Goal: Task Accomplishment & Management: Use online tool/utility

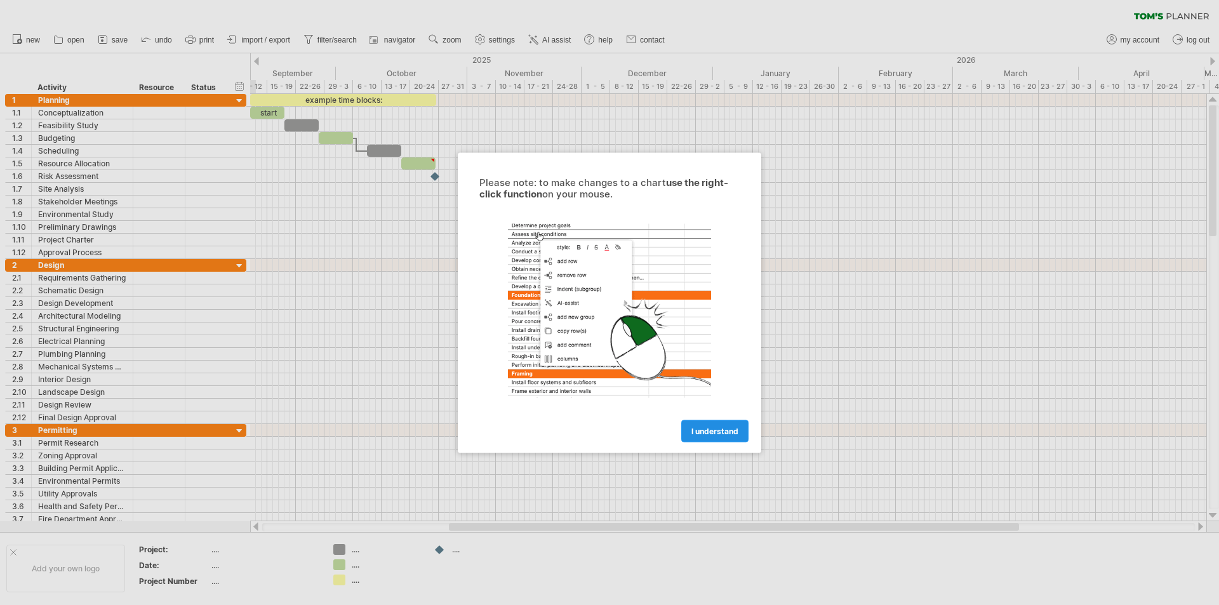
click at [720, 440] on link "I understand" at bounding box center [714, 431] width 67 height 22
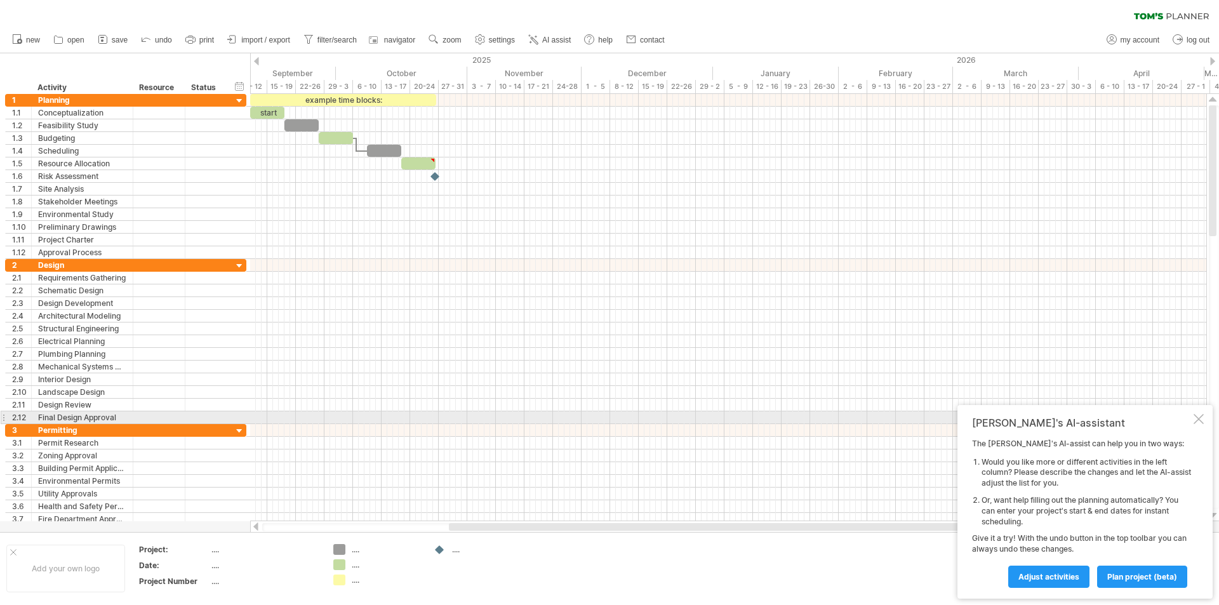
click at [1198, 415] on div at bounding box center [1199, 419] width 10 height 10
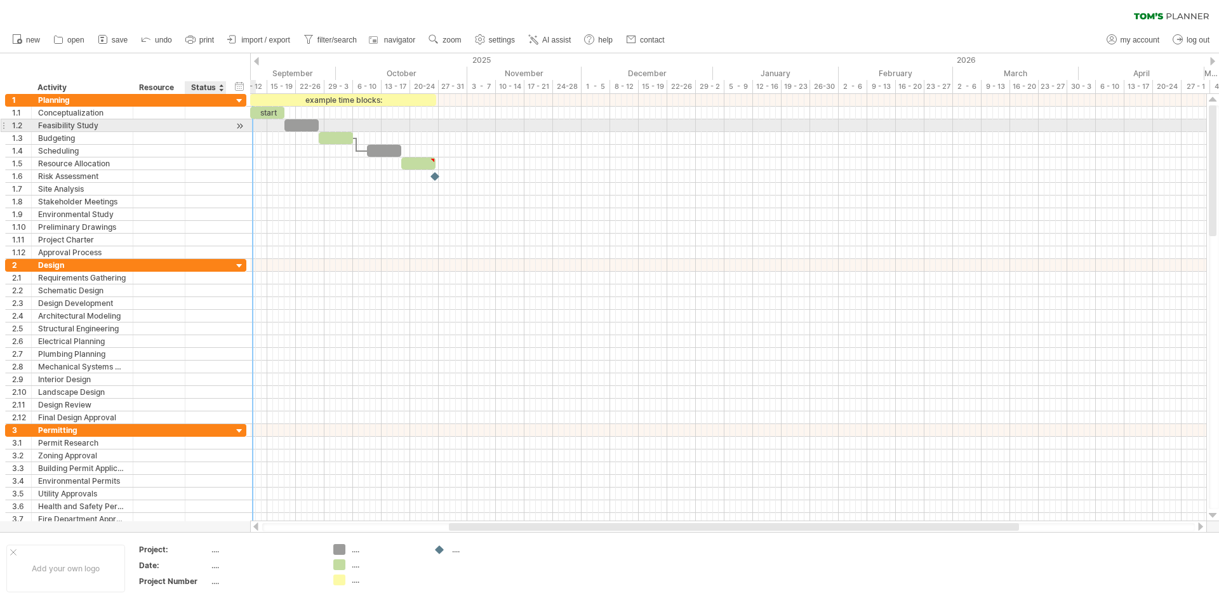
click at [236, 127] on div at bounding box center [240, 125] width 12 height 13
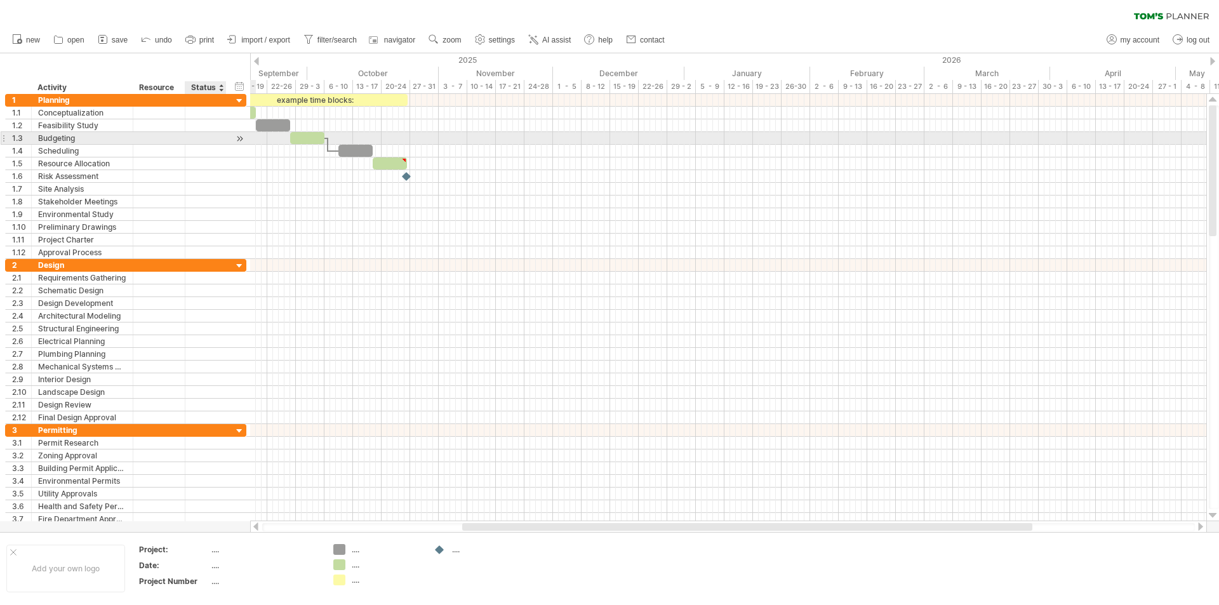
click at [238, 143] on div at bounding box center [240, 138] width 12 height 13
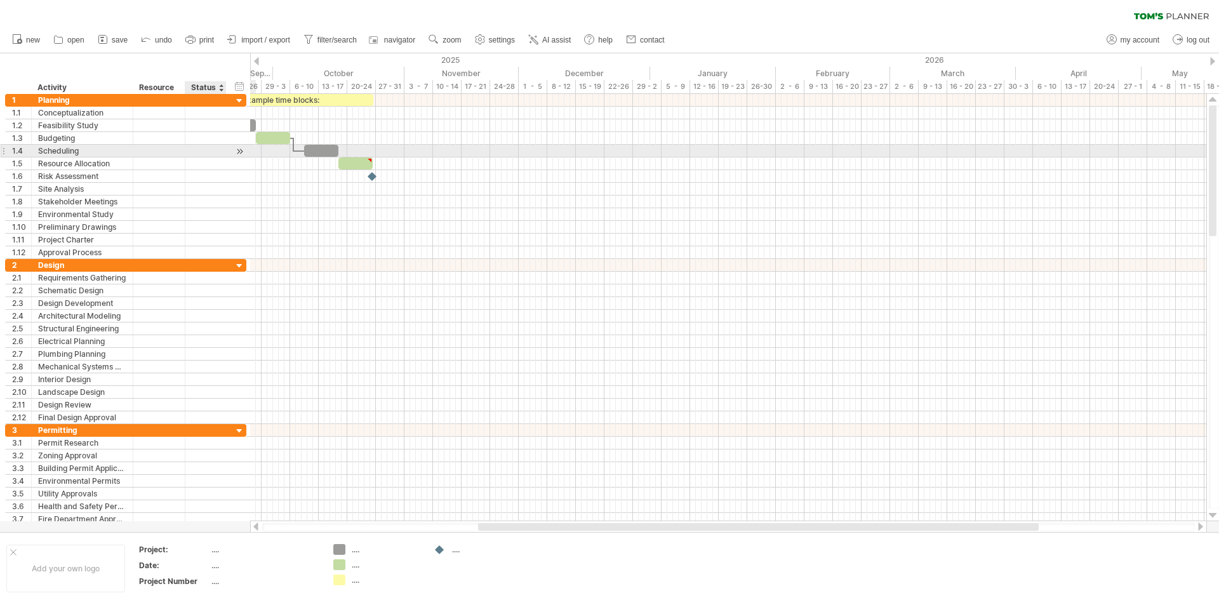
click at [241, 156] on div at bounding box center [240, 151] width 12 height 13
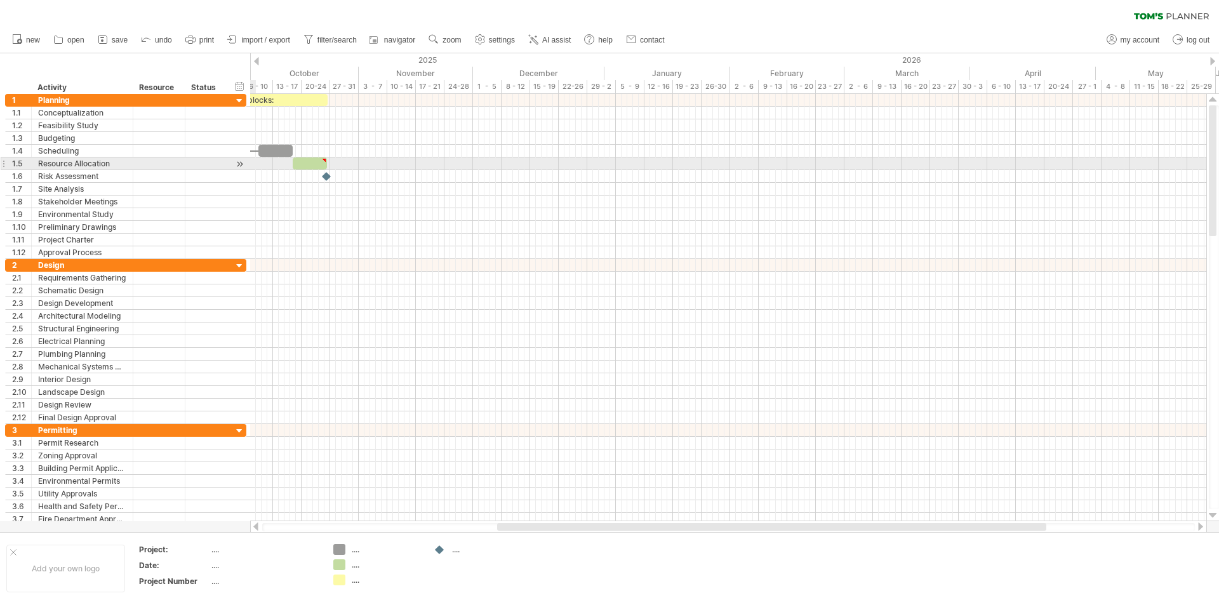
click at [237, 165] on div at bounding box center [240, 163] width 12 height 13
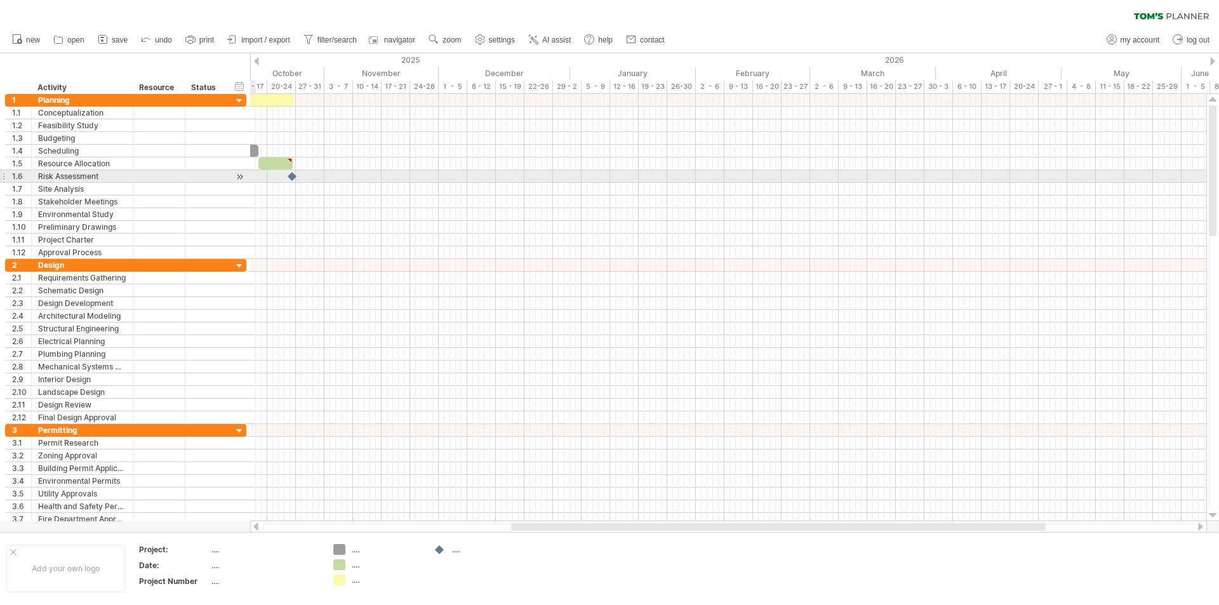
click at [236, 174] on div at bounding box center [240, 176] width 12 height 13
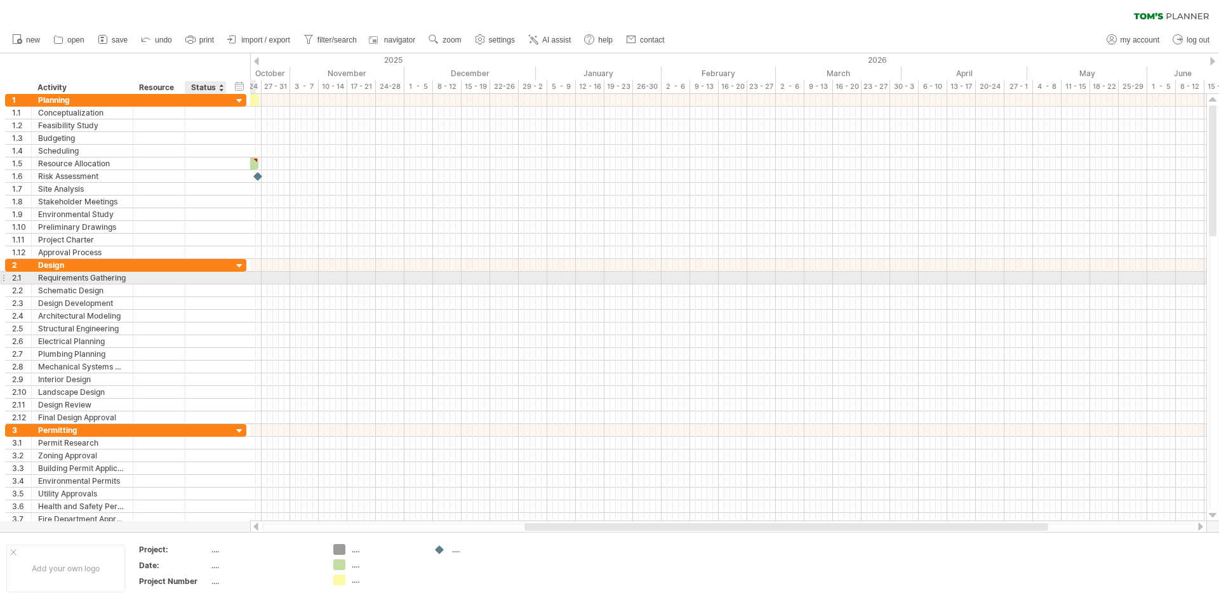
click at [233, 276] on div "**********" at bounding box center [125, 278] width 241 height 13
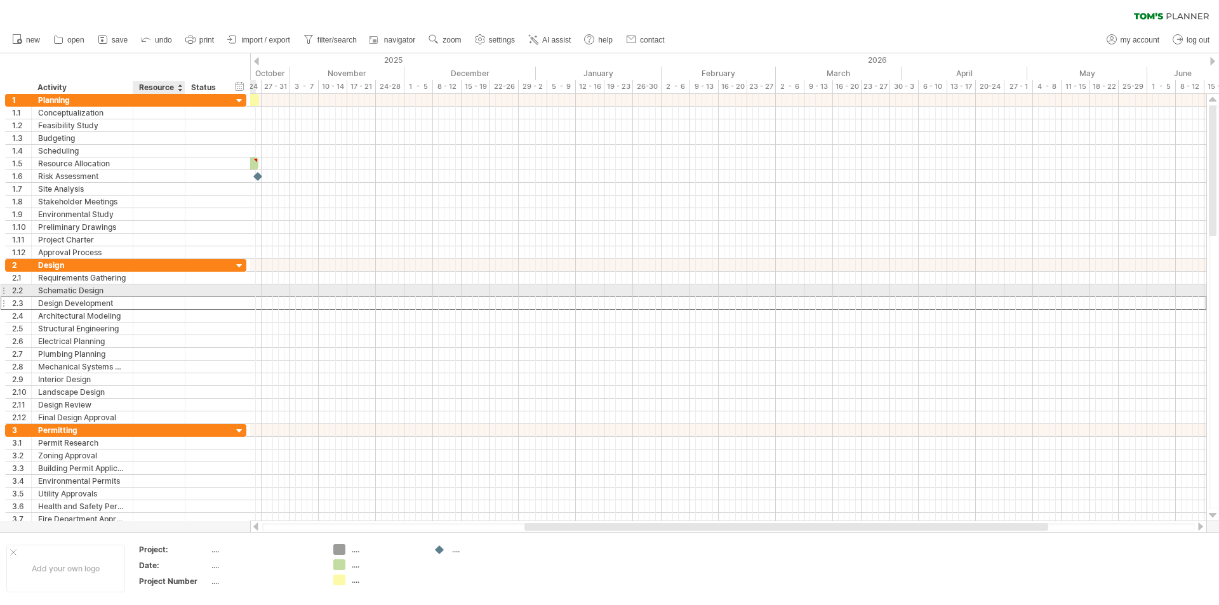
click at [164, 297] on div at bounding box center [159, 303] width 39 height 12
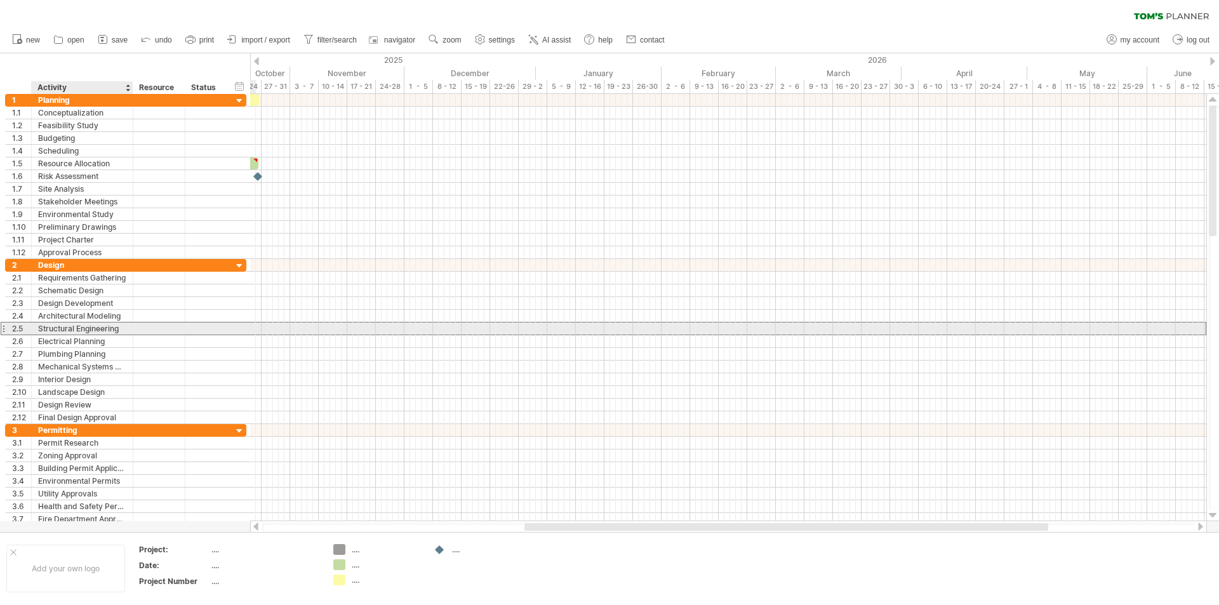
click at [140, 323] on div at bounding box center [159, 329] width 39 height 12
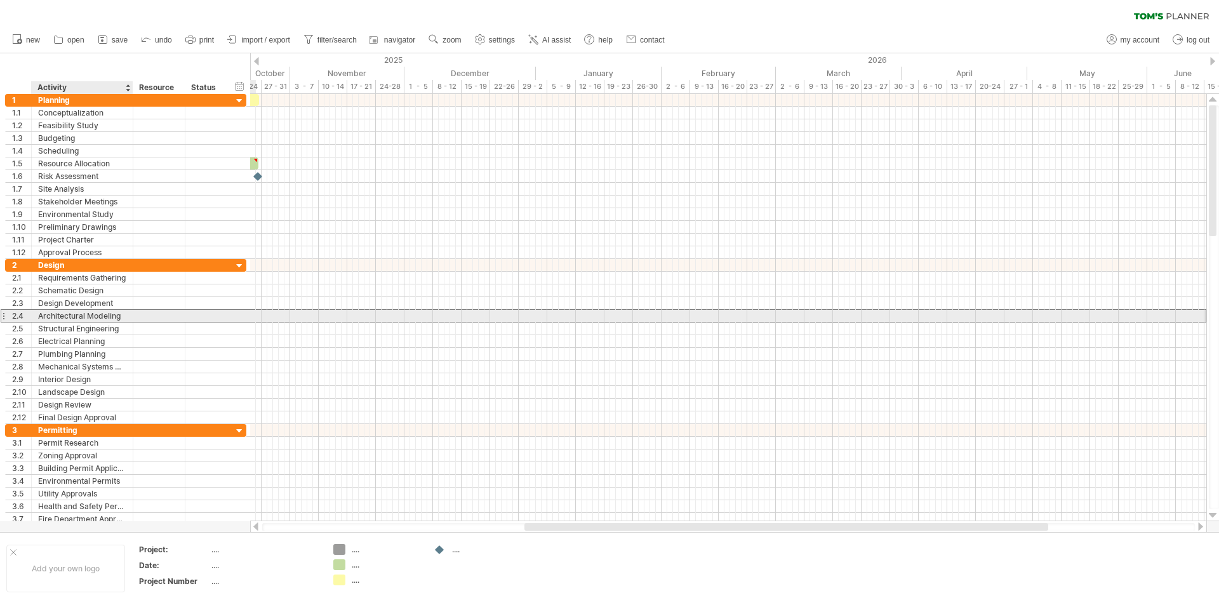
click at [90, 312] on div "Architectural Modeling" at bounding box center [82, 316] width 88 height 12
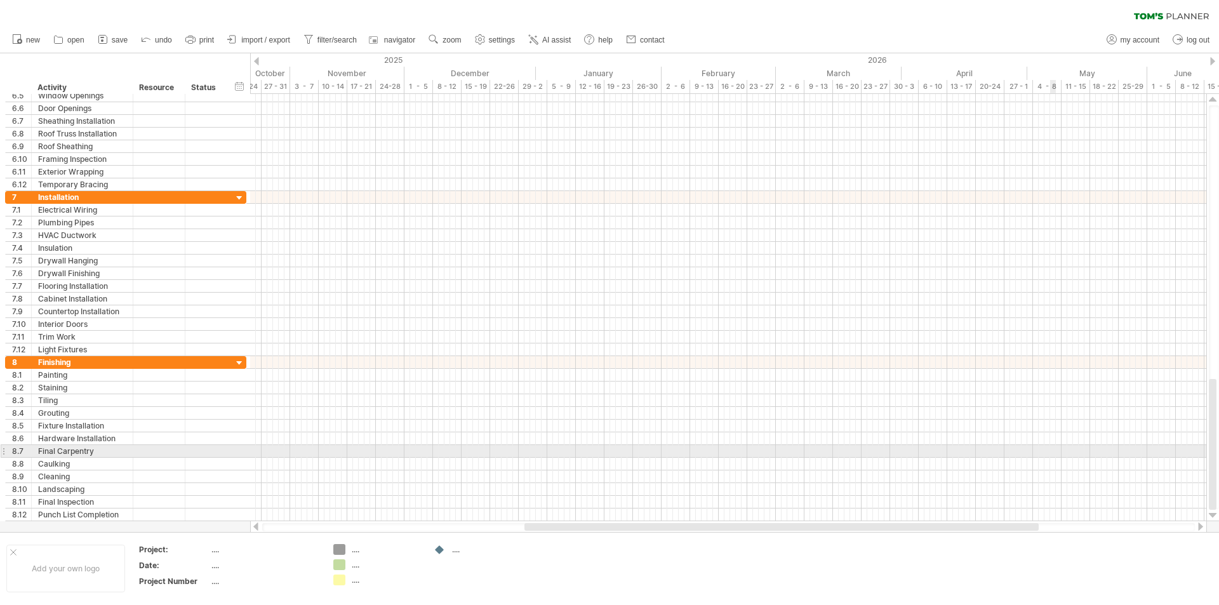
click at [1051, 450] on div at bounding box center [728, 451] width 956 height 13
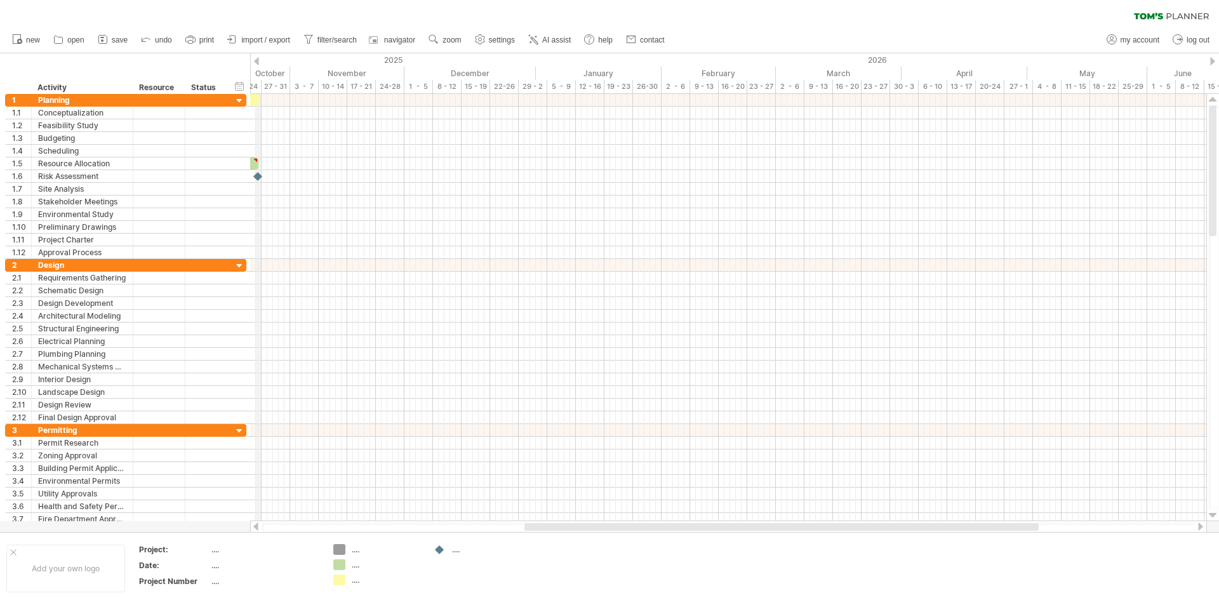
click at [1214, 59] on div at bounding box center [1212, 61] width 5 height 8
click at [1213, 58] on div at bounding box center [1212, 61] width 5 height 8
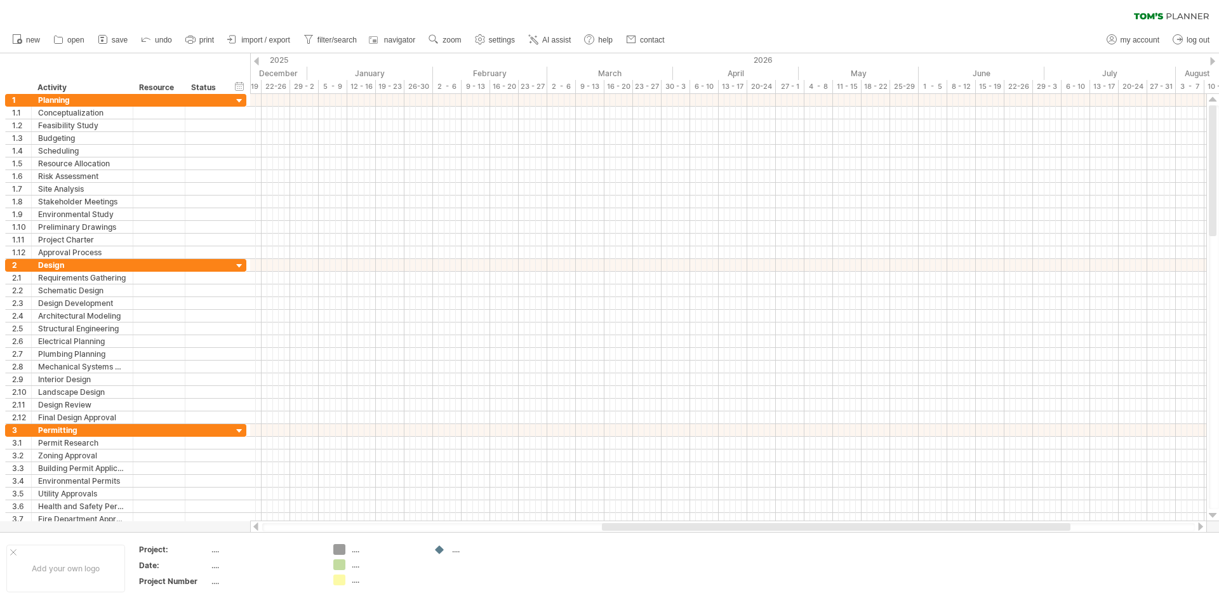
click at [1213, 58] on div at bounding box center [1212, 61] width 5 height 8
click at [1213, 57] on div at bounding box center [1212, 61] width 5 height 8
click at [1214, 60] on div at bounding box center [1212, 61] width 5 height 8
